Goal: Obtain resource: Obtain resource

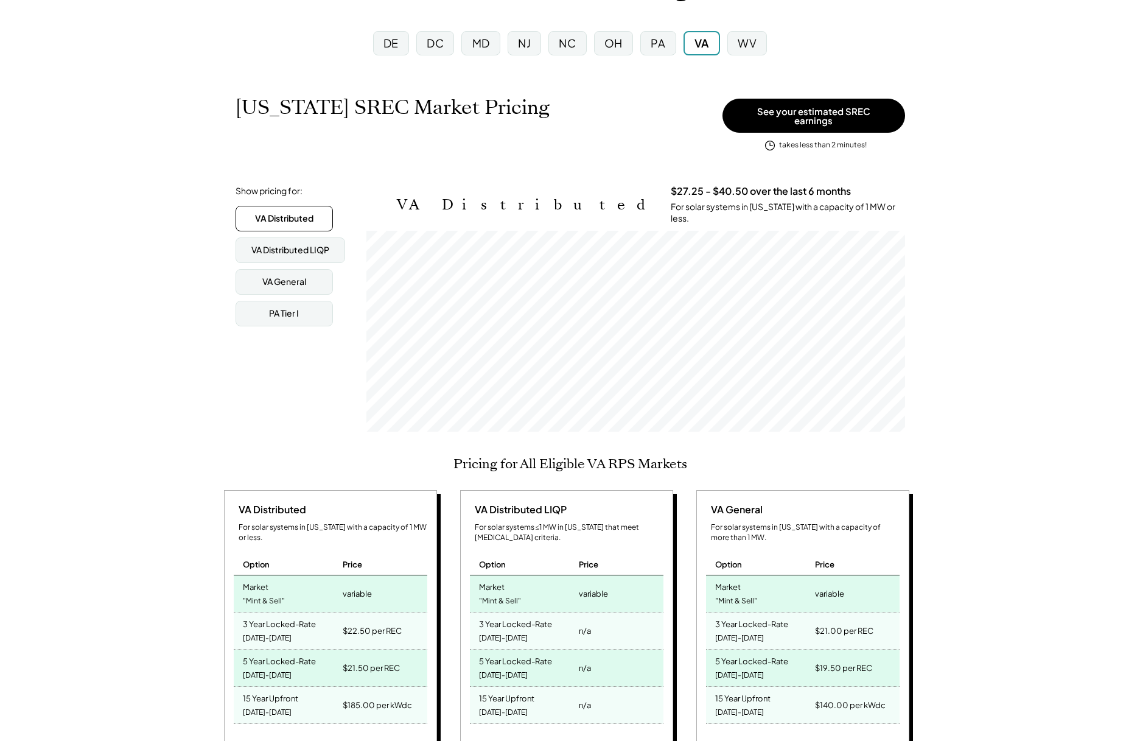
scroll to position [122, 0]
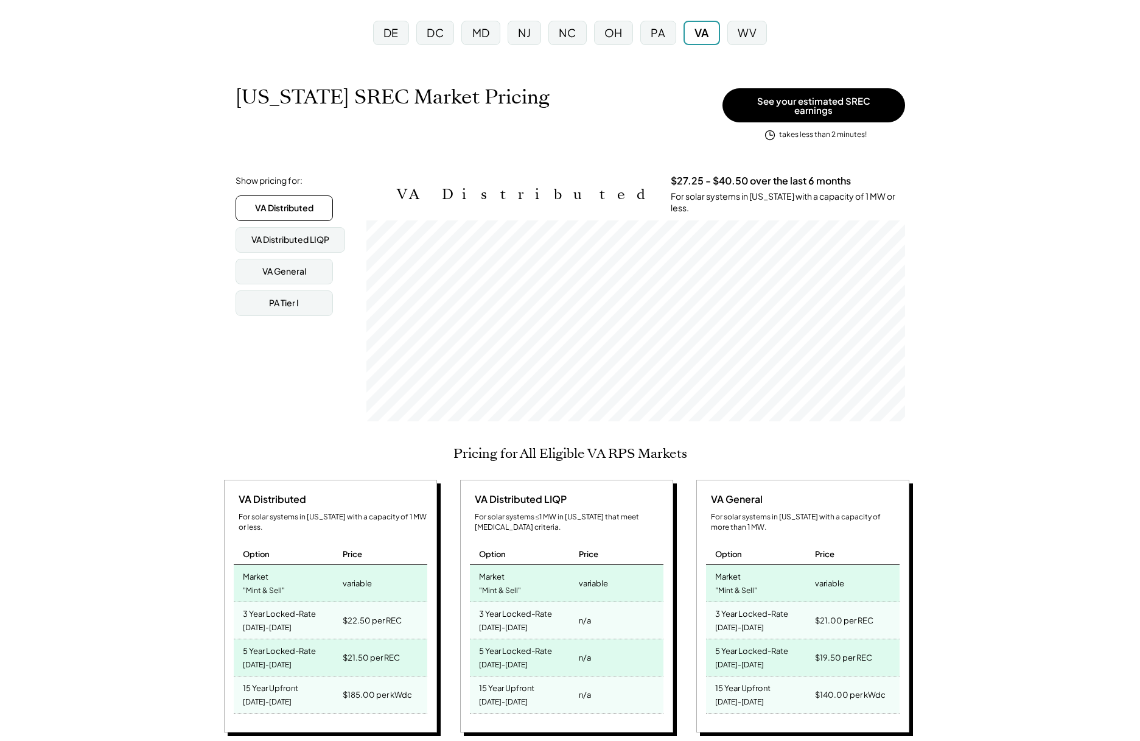
click at [476, 29] on div "MD" at bounding box center [481, 32] width 18 height 15
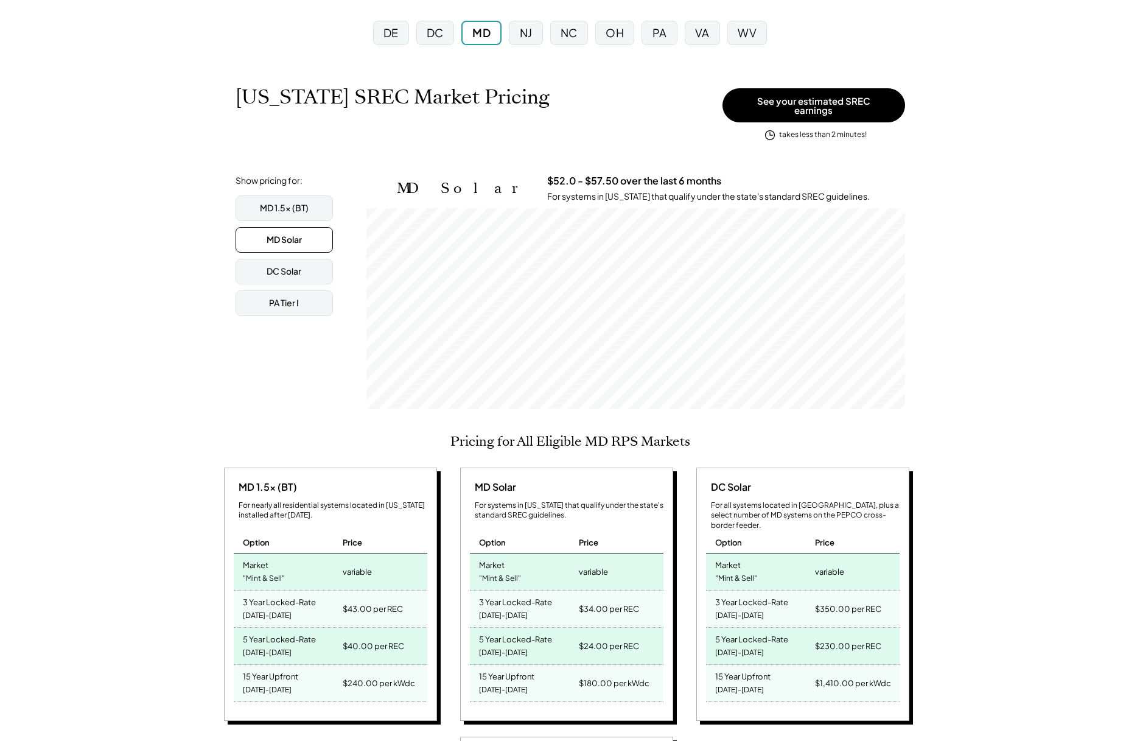
scroll to position [201, 539]
click at [838, 100] on button "See your estimated SREC earnings" at bounding box center [813, 105] width 183 height 34
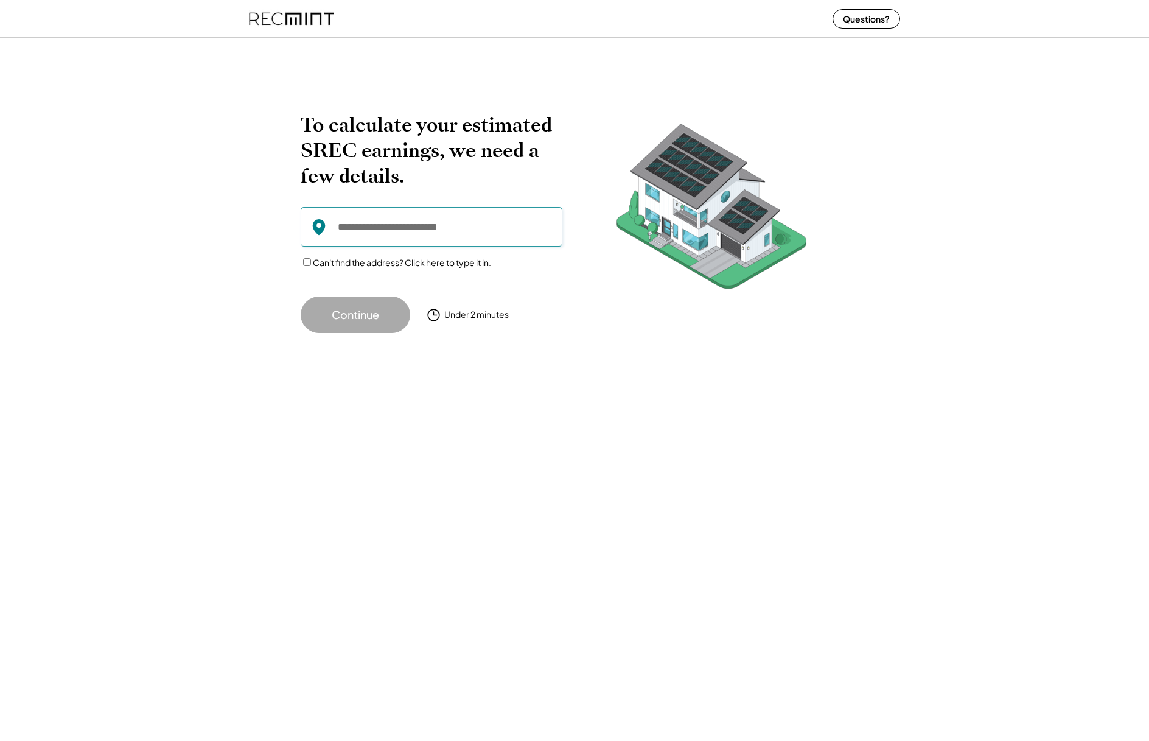
click at [446, 223] on input "input" at bounding box center [432, 227] width 262 height 40
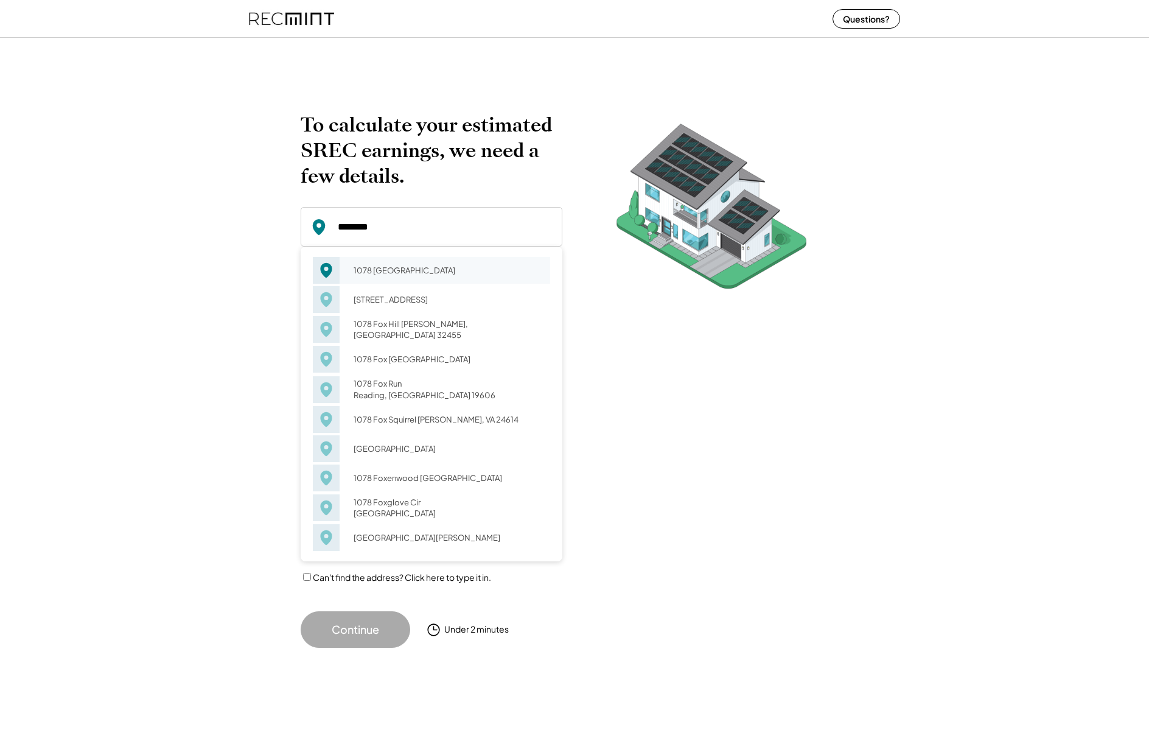
click at [413, 262] on div "1078 [GEOGRAPHIC_DATA]" at bounding box center [448, 270] width 204 height 17
type input "**********"
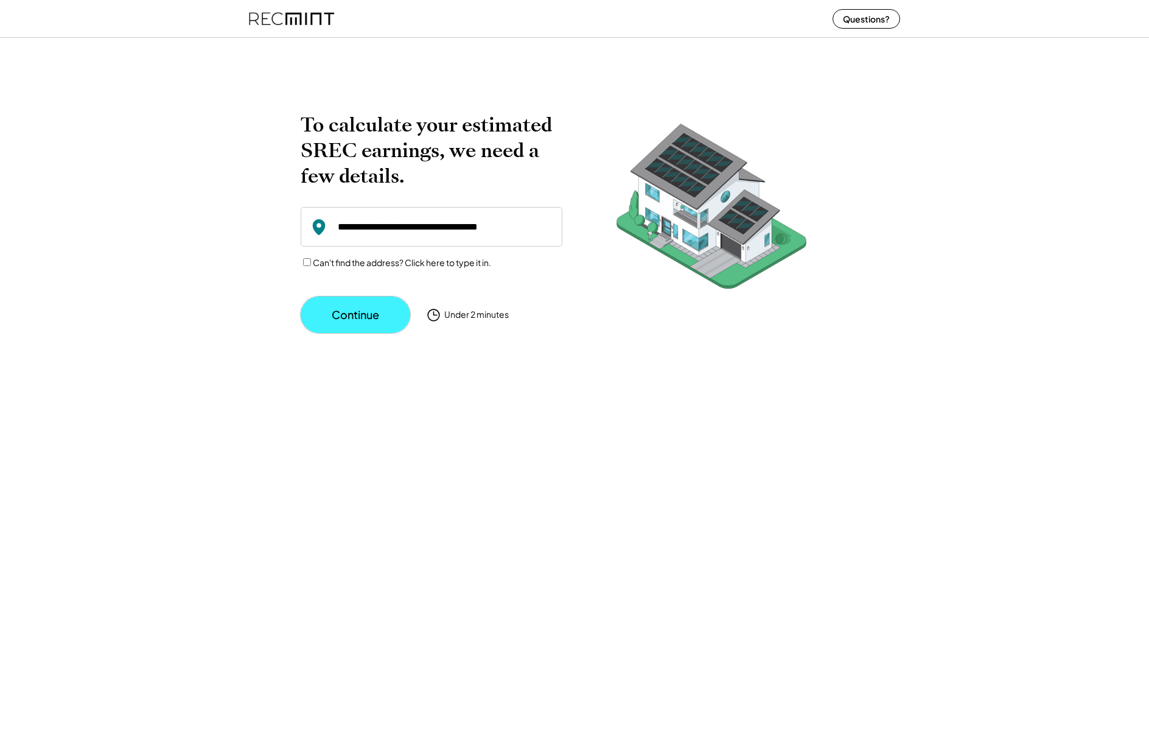
click at [359, 321] on button "Continue" at bounding box center [356, 314] width 110 height 37
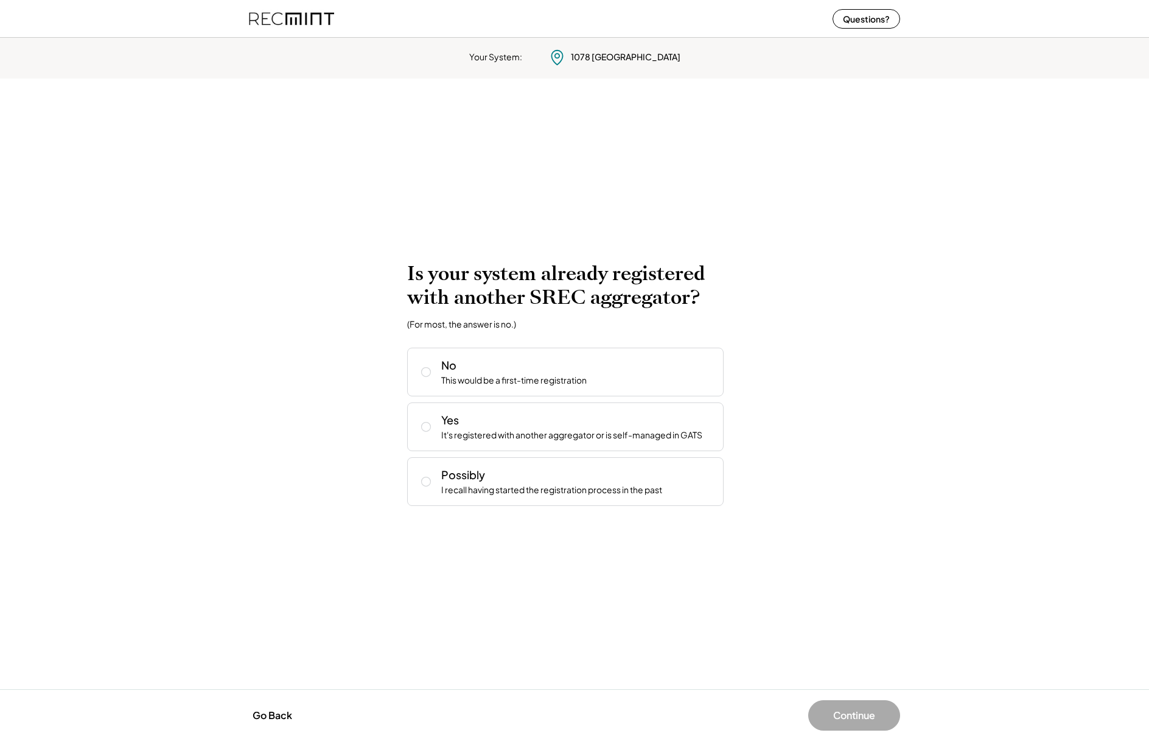
click at [289, 18] on img at bounding box center [291, 18] width 85 height 32
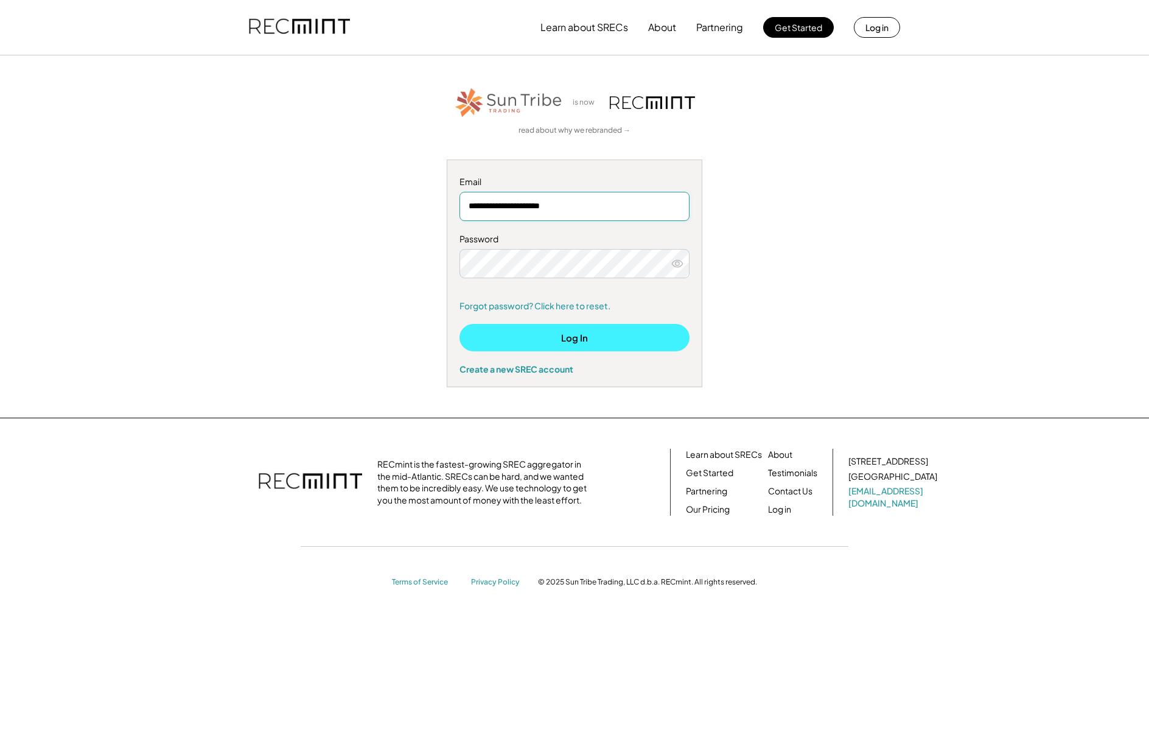
click at [552, 336] on button "Log In" at bounding box center [574, 337] width 230 height 27
